Goal: Transaction & Acquisition: Purchase product/service

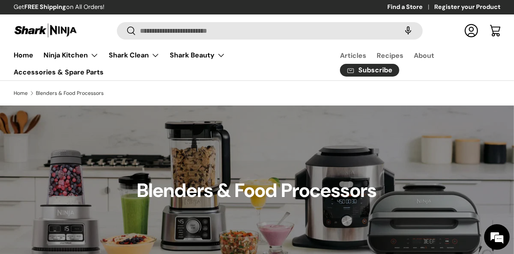
click at [55, 50] on summary "Ninja Kitchen" at bounding box center [70, 55] width 65 height 17
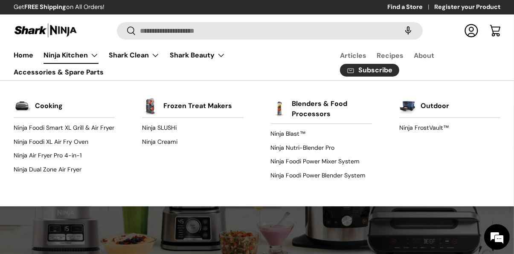
click at [312, 106] on link "Blenders & Food Processors" at bounding box center [332, 109] width 80 height 29
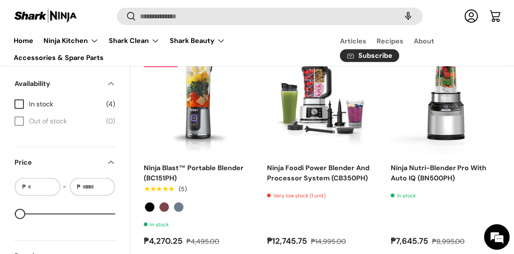
scroll to position [331, 0]
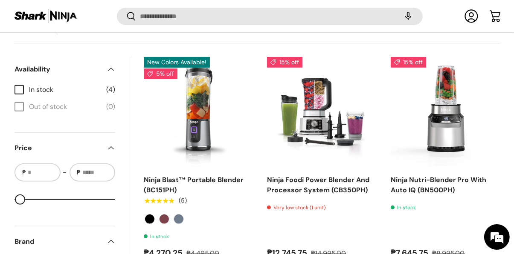
scroll to position [318, 0]
